Goal: Find specific page/section: Find specific page/section

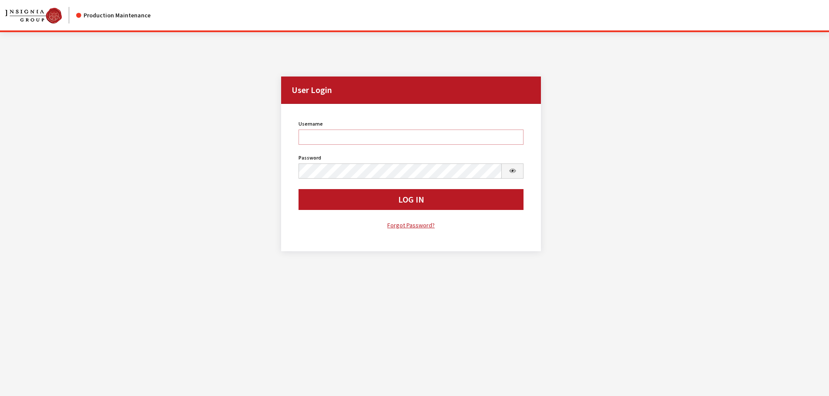
type input "kdorton"
click at [369, 201] on button "Log In" at bounding box center [411, 199] width 225 height 21
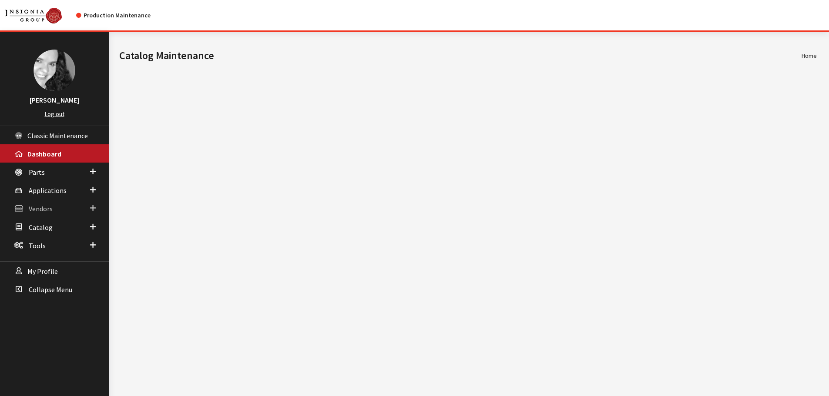
click at [35, 208] on span "Vendors" at bounding box center [41, 209] width 24 height 9
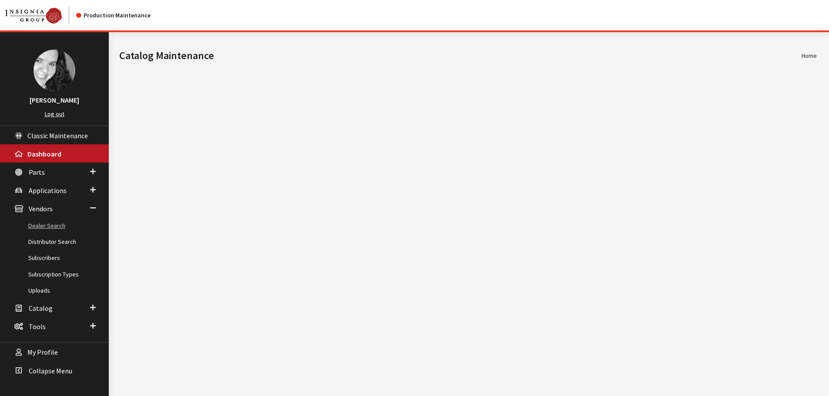
click at [41, 229] on link "Dealer Search" at bounding box center [54, 226] width 109 height 16
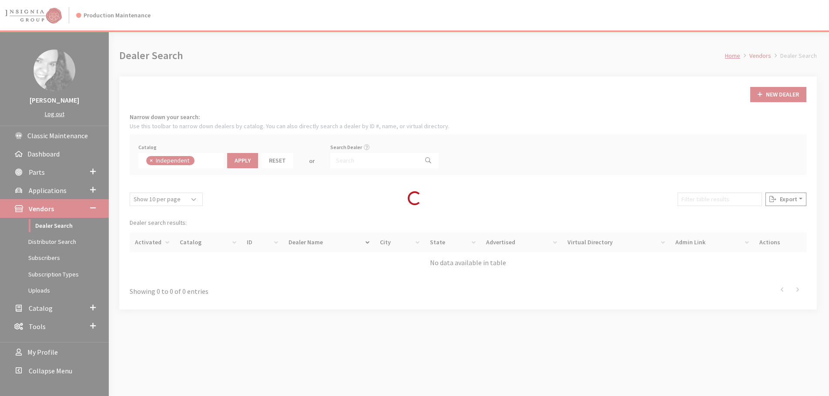
scroll to position [64, 0]
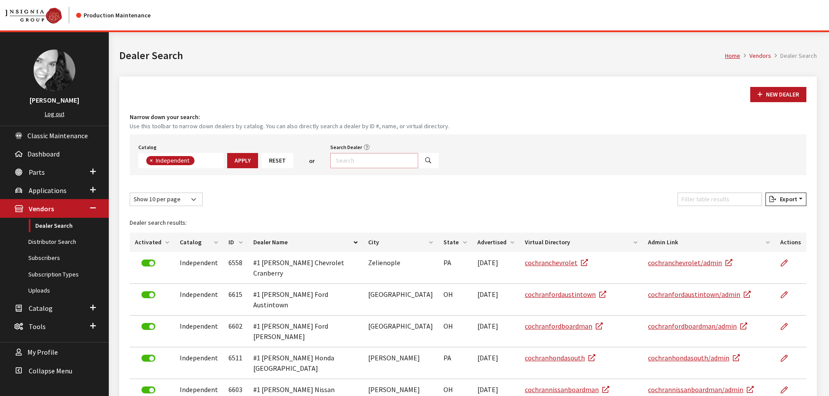
click at [348, 161] on input "Search Dealer" at bounding box center [374, 160] width 88 height 15
type input "45652"
select select
